Goal: Transaction & Acquisition: Purchase product/service

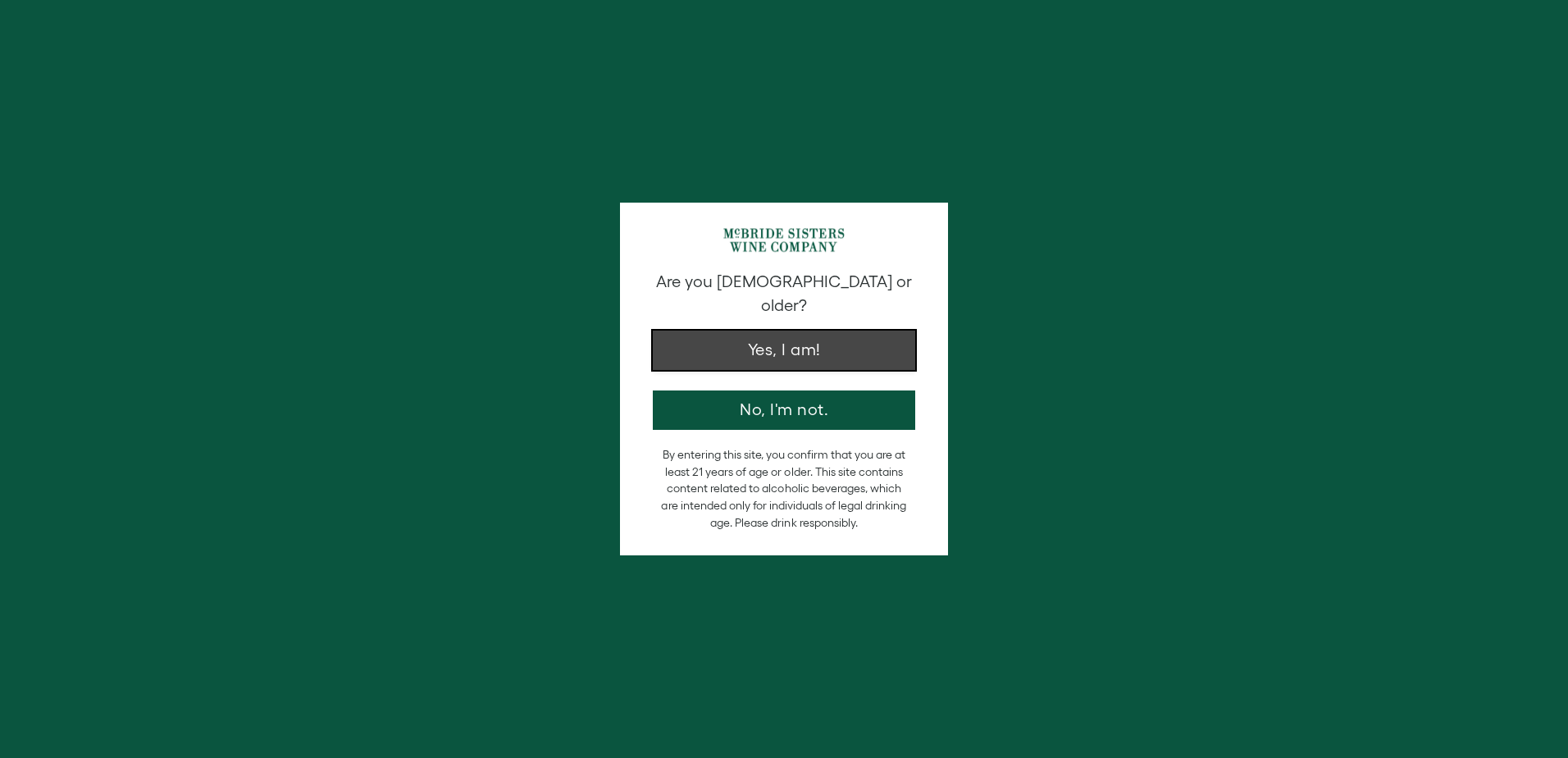
click at [825, 333] on button "Yes, I am!" at bounding box center [784, 350] width 263 height 39
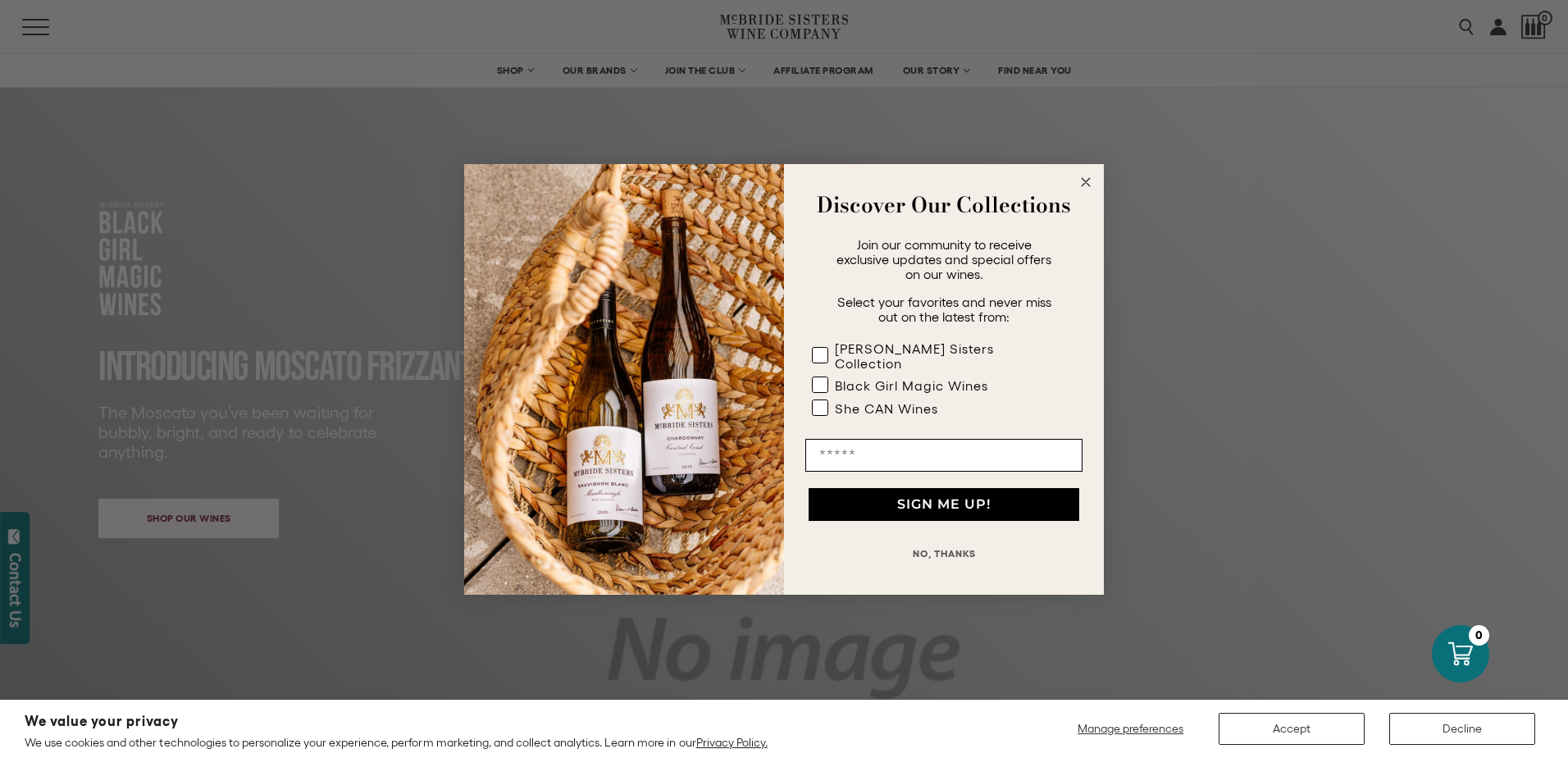
click at [1088, 189] on circle "Close dialog" at bounding box center [1085, 181] width 19 height 19
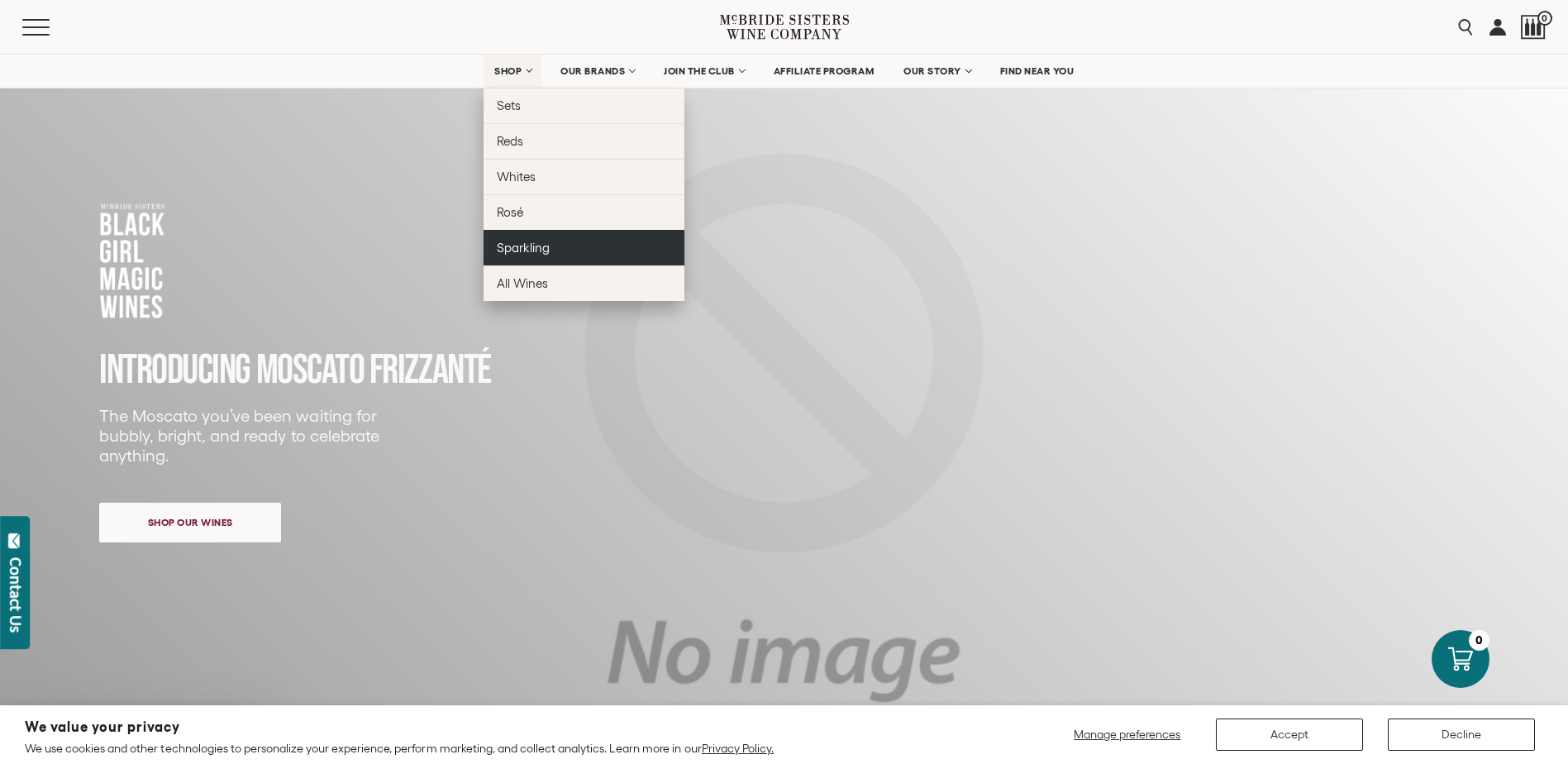
click at [522, 248] on span "Sparkling" at bounding box center [523, 248] width 53 height 14
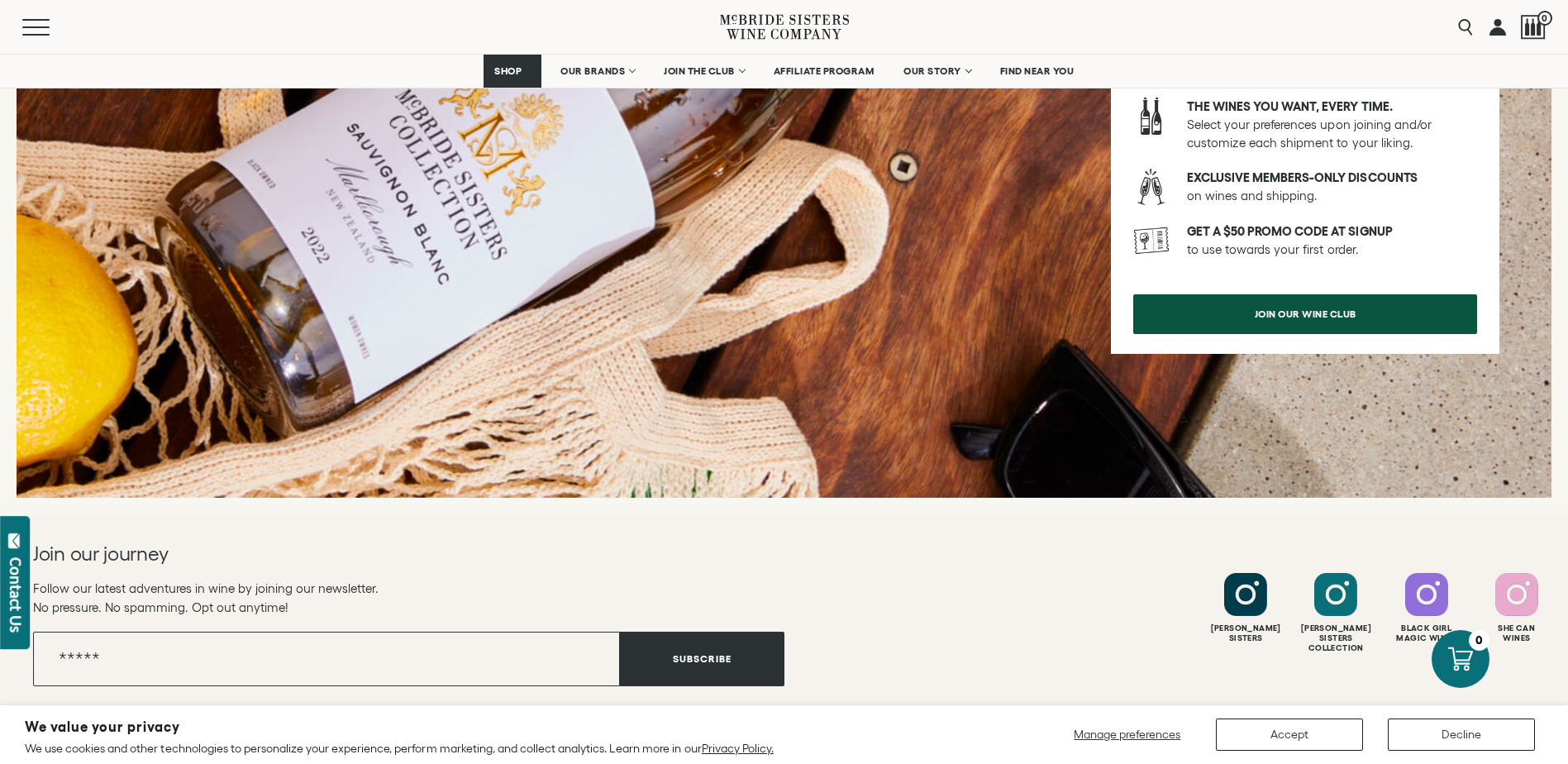
scroll to position [1984, 0]
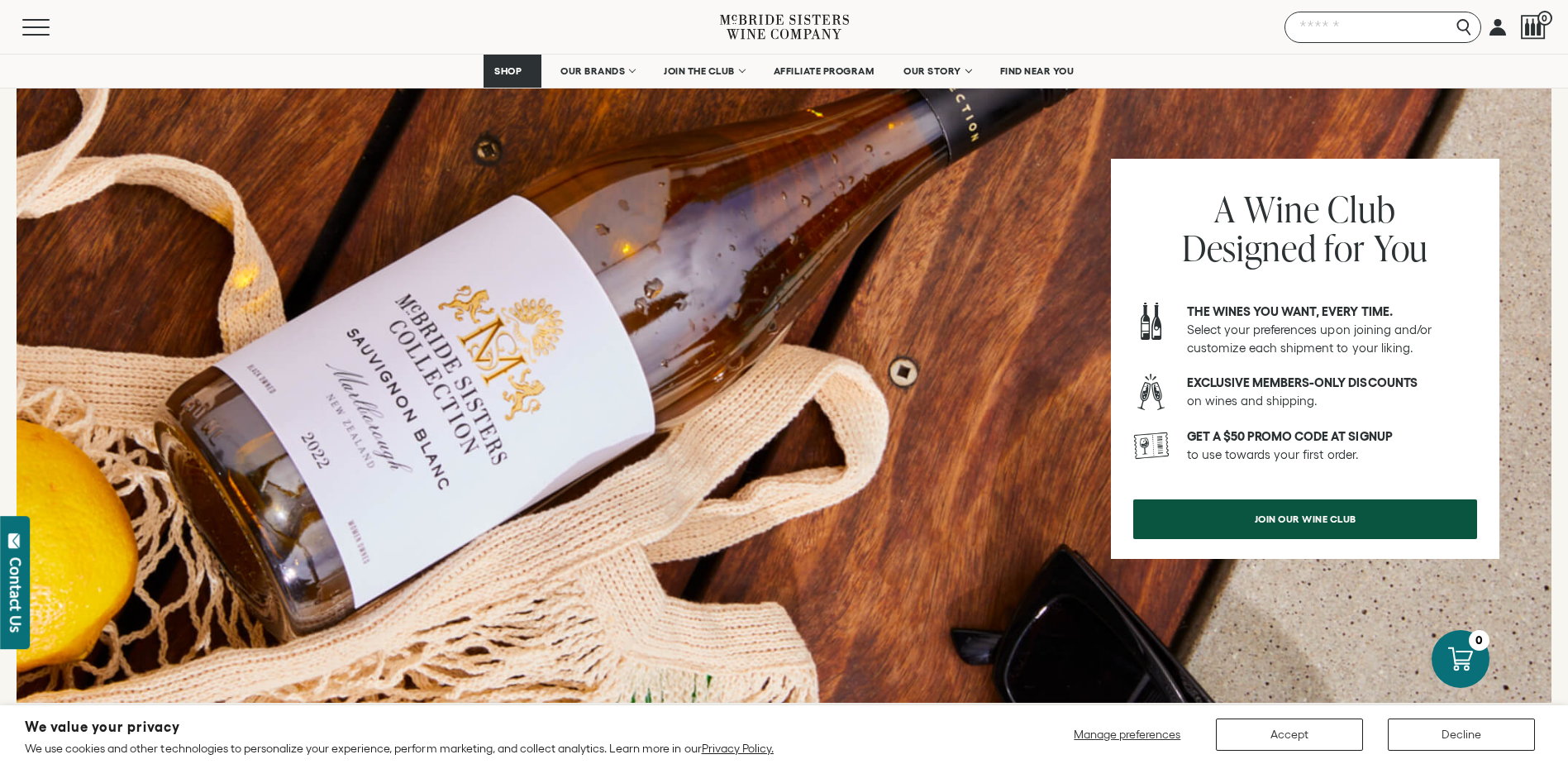
click at [1463, 24] on input "Search" at bounding box center [1384, 27] width 197 height 32
type input "********"
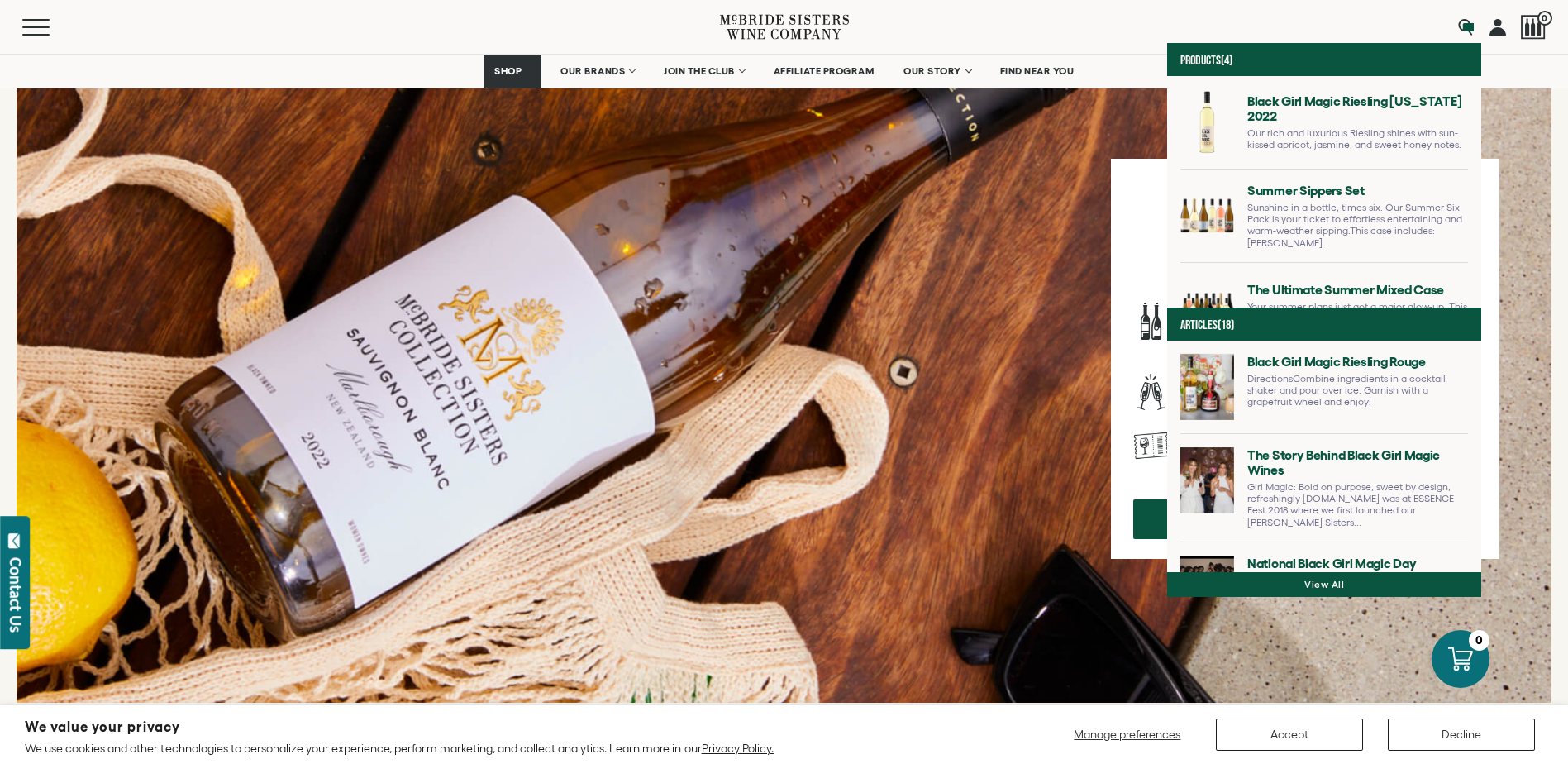
click at [1365, 119] on link at bounding box center [1324, 129] width 288 height 80
